Goal: Task Accomplishment & Management: Use online tool/utility

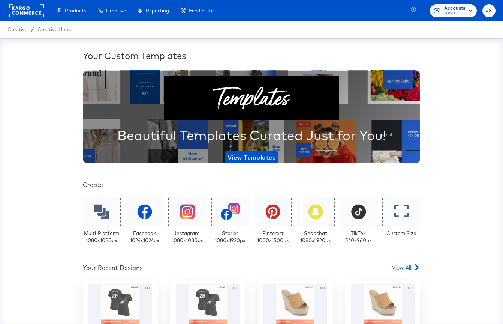
click at [462, 19] on div "Accounts Macy's JS" at bounding box center [458, 10] width 90 height 21
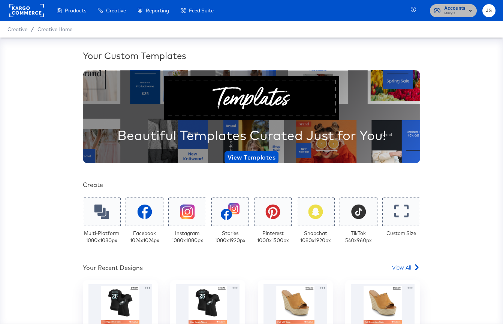
click at [462, 14] on span "Macy's" at bounding box center [454, 13] width 21 height 6
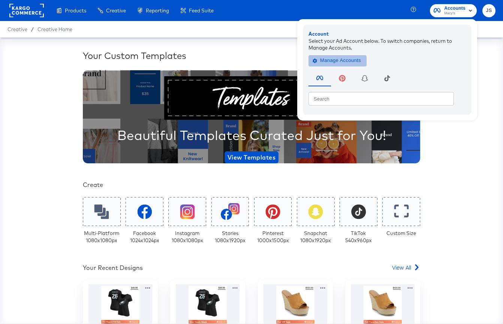
click at [357, 61] on span "Manage Accounts" at bounding box center [337, 60] width 47 height 9
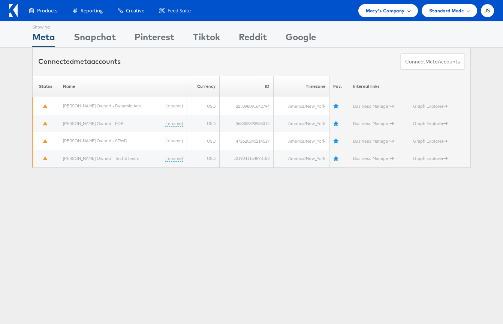
click at [407, 15] on div "Macy's Company" at bounding box center [388, 10] width 60 height 13
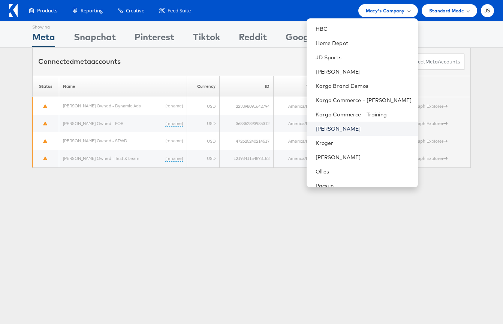
scroll to position [141, 0]
click at [362, 125] on link "[PERSON_NAME]" at bounding box center [364, 128] width 96 height 7
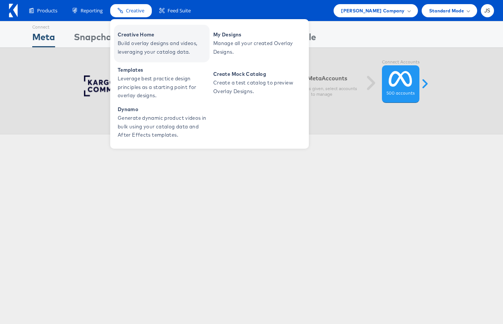
click at [138, 44] on span "Build overlay designs and videos, leveraging your catalog data." at bounding box center [163, 47] width 90 height 17
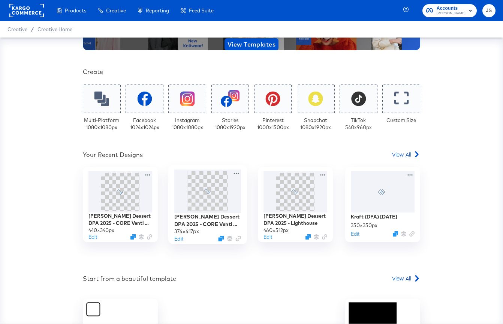
scroll to position [147, 0]
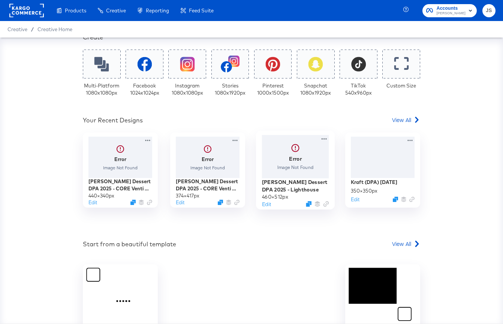
click at [275, 172] on div at bounding box center [295, 156] width 67 height 43
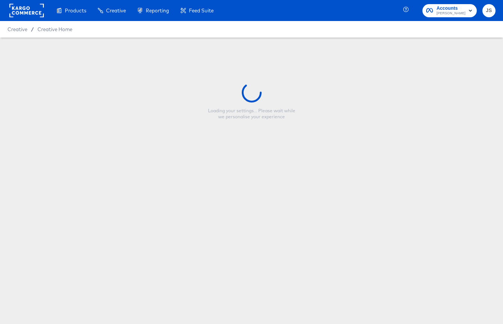
type input "Kraft Heinz Dessert DPA 2025 - Lighthouse"
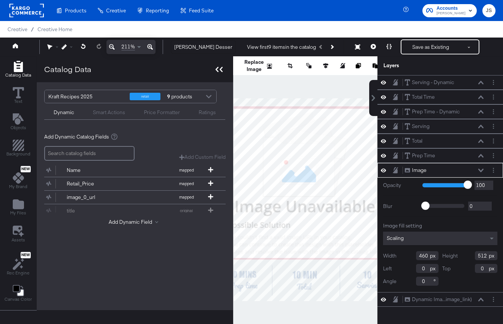
click at [220, 69] on icon at bounding box center [221, 69] width 3 height 5
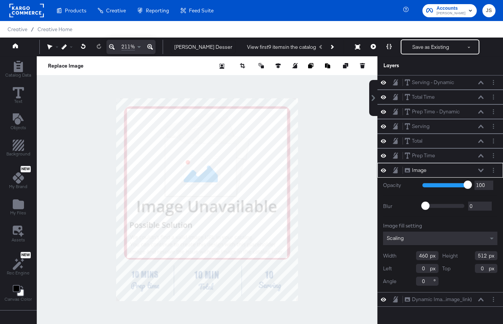
click at [480, 168] on button at bounding box center [481, 170] width 6 height 4
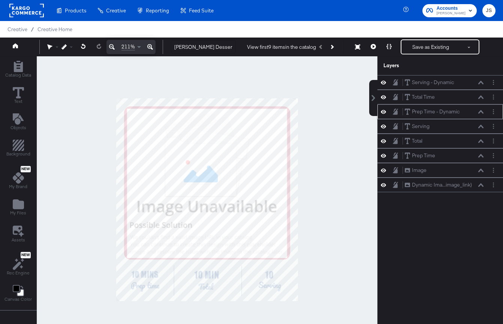
click at [383, 112] on icon at bounding box center [383, 112] width 5 height 4
click at [383, 112] on icon at bounding box center [383, 111] width 5 height 5
click at [17, 116] on icon "Add Text" at bounding box center [17, 118] width 11 height 11
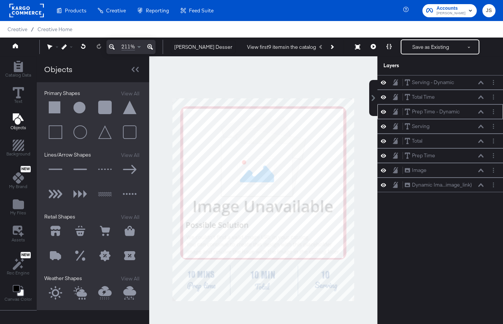
click at [51, 108] on button at bounding box center [55, 107] width 22 height 22
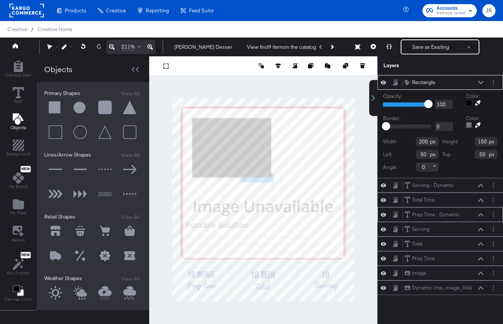
type input "142"
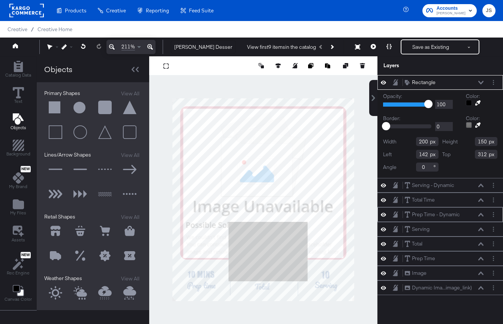
type input "392"
type input "69"
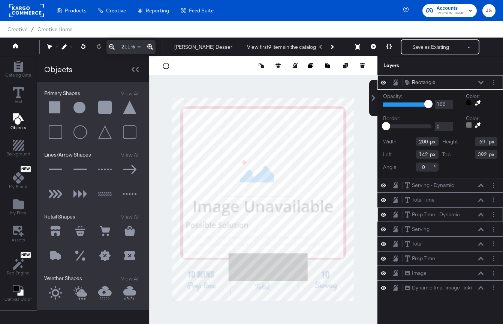
click at [354, 266] on div at bounding box center [263, 199] width 228 height 286
type input "318"
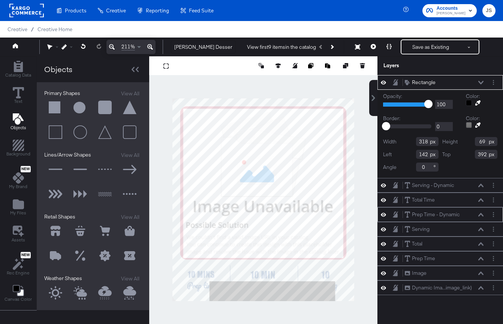
type input "94"
type input "456"
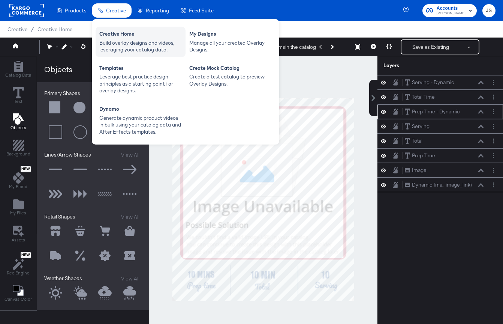
click at [120, 41] on div "Build overlay designs and videos, leveraging your catalog data." at bounding box center [140, 46] width 82 height 14
